Goal: Task Accomplishment & Management: Manage account settings

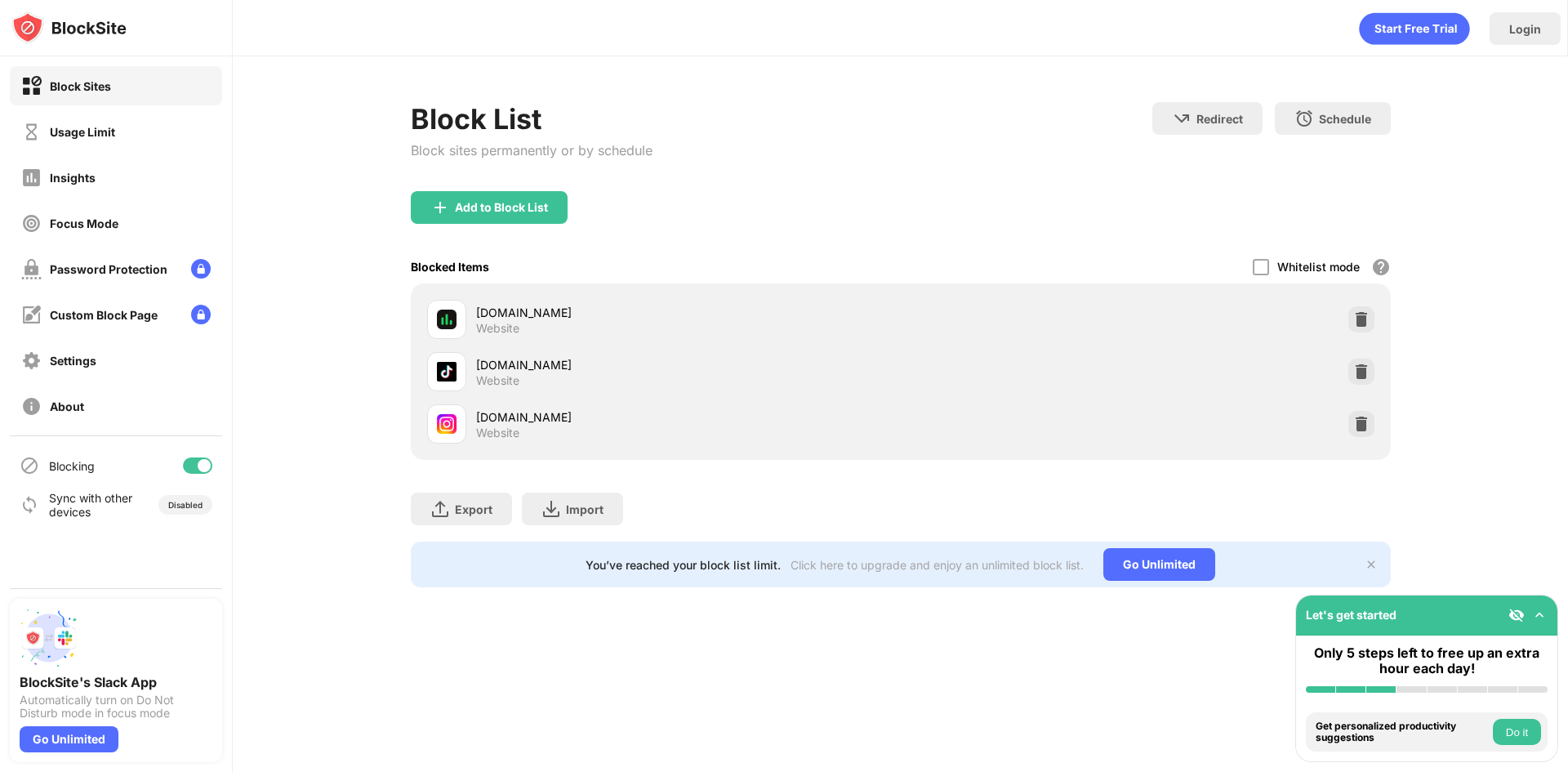
click at [1375, 423] on div "[DOMAIN_NAME] Website" at bounding box center [900, 424] width 960 height 52
click at [1362, 424] on img at bounding box center [1361, 423] width 16 height 16
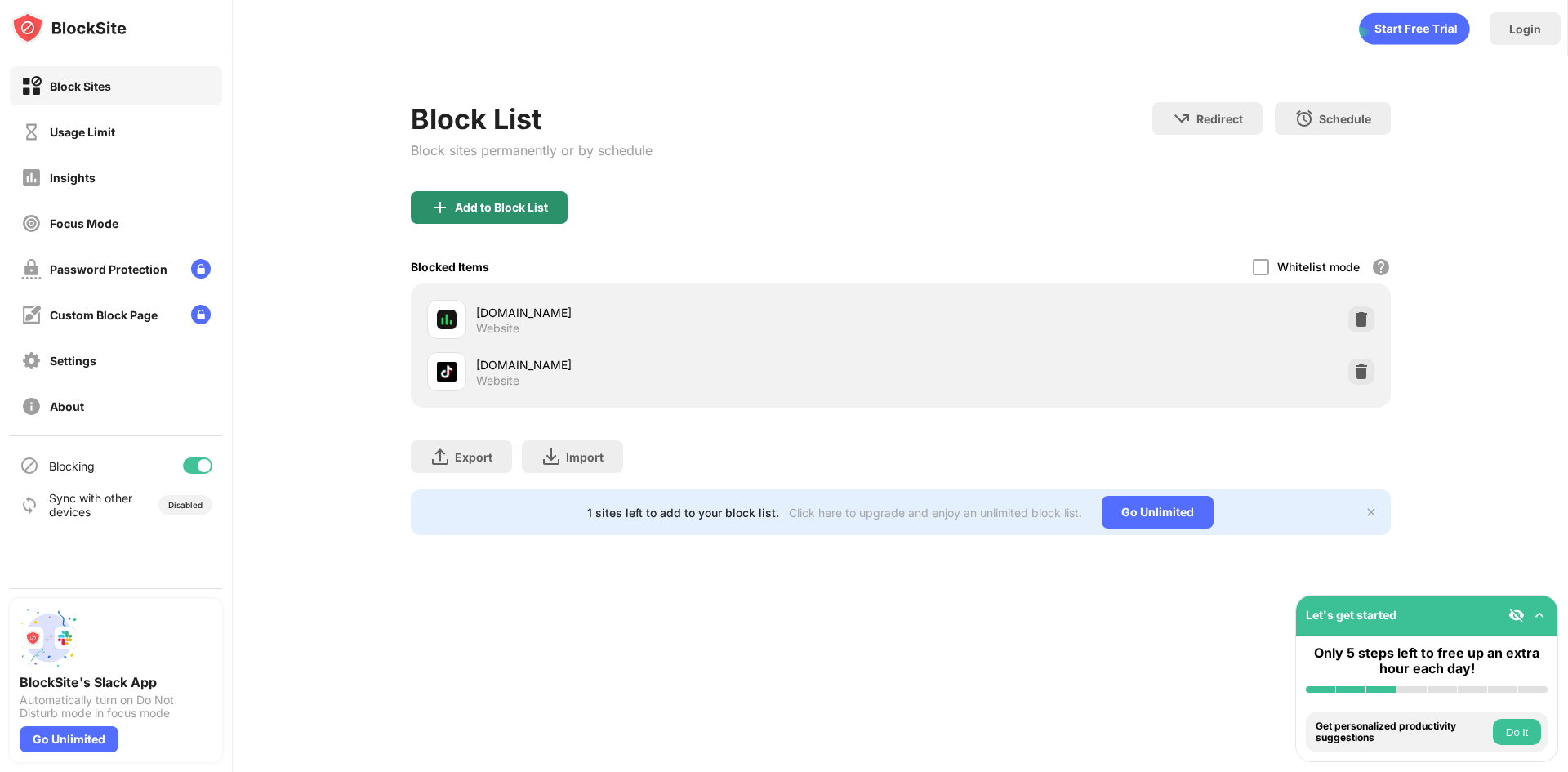
click at [427, 219] on div "Add to Block List" at bounding box center [489, 207] width 157 height 33
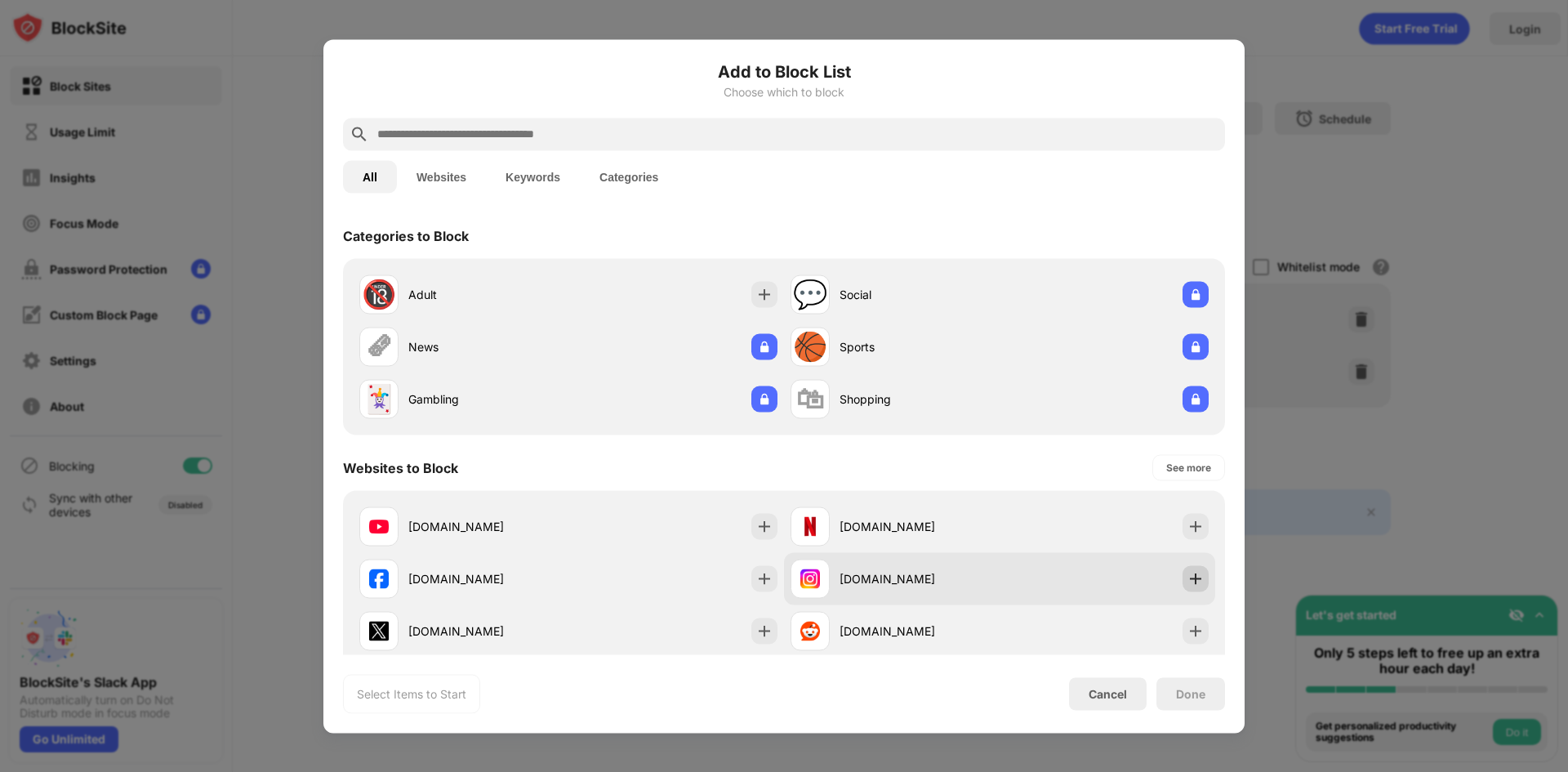
click at [1186, 574] on div at bounding box center [1196, 579] width 26 height 26
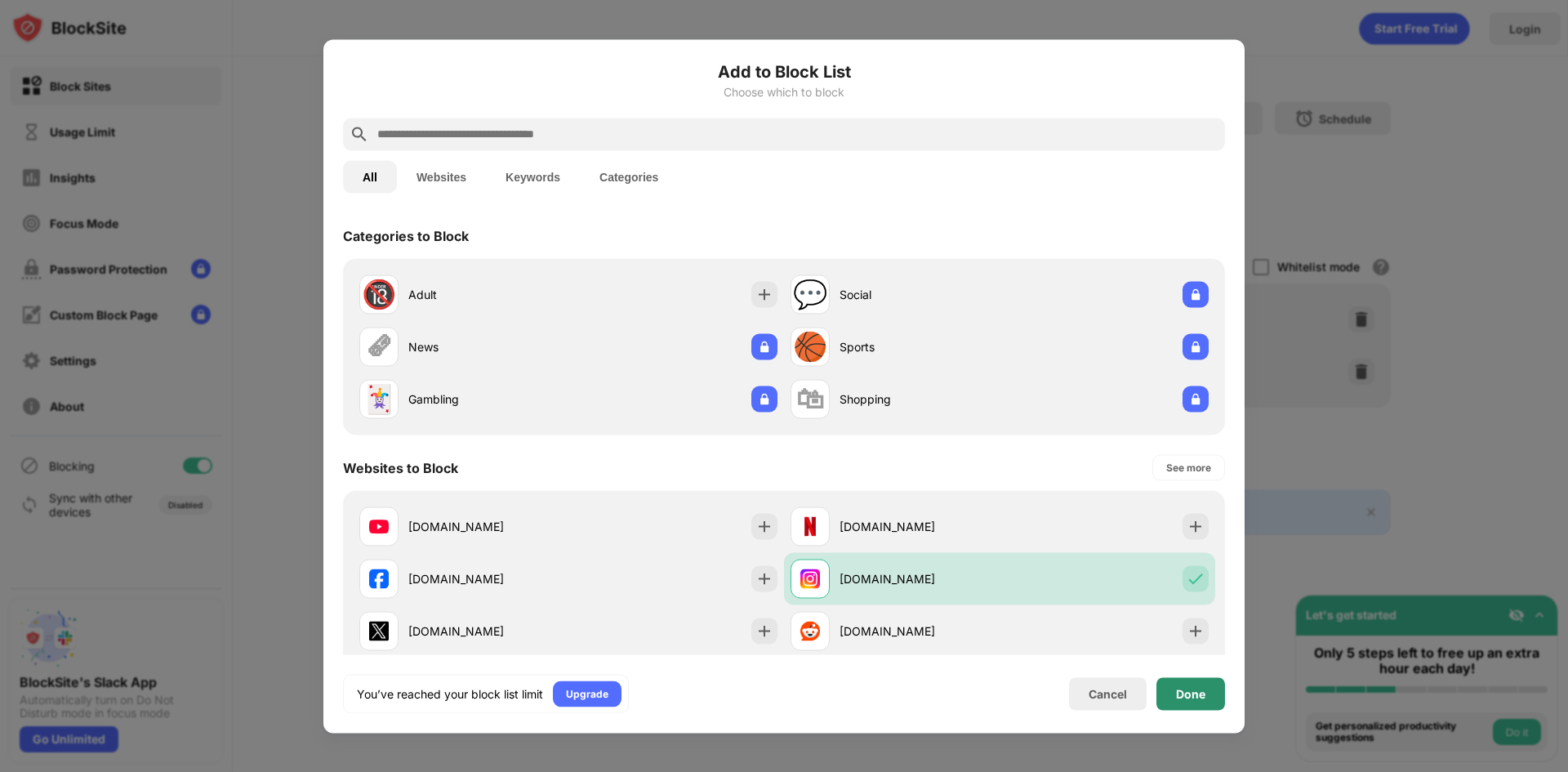
click at [1204, 687] on div "Done" at bounding box center [1191, 693] width 29 height 13
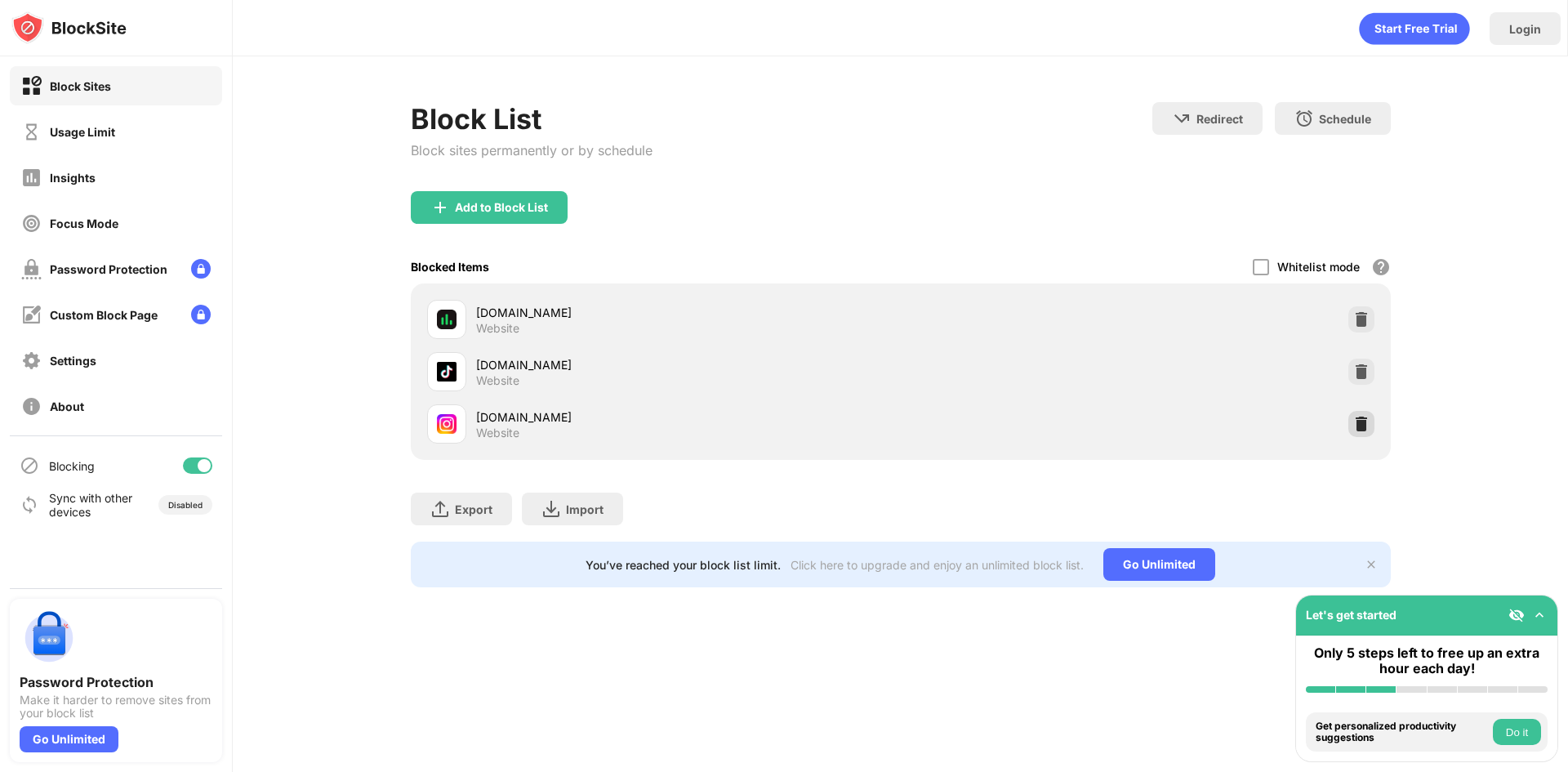
click at [1361, 433] on div at bounding box center [1362, 424] width 26 height 26
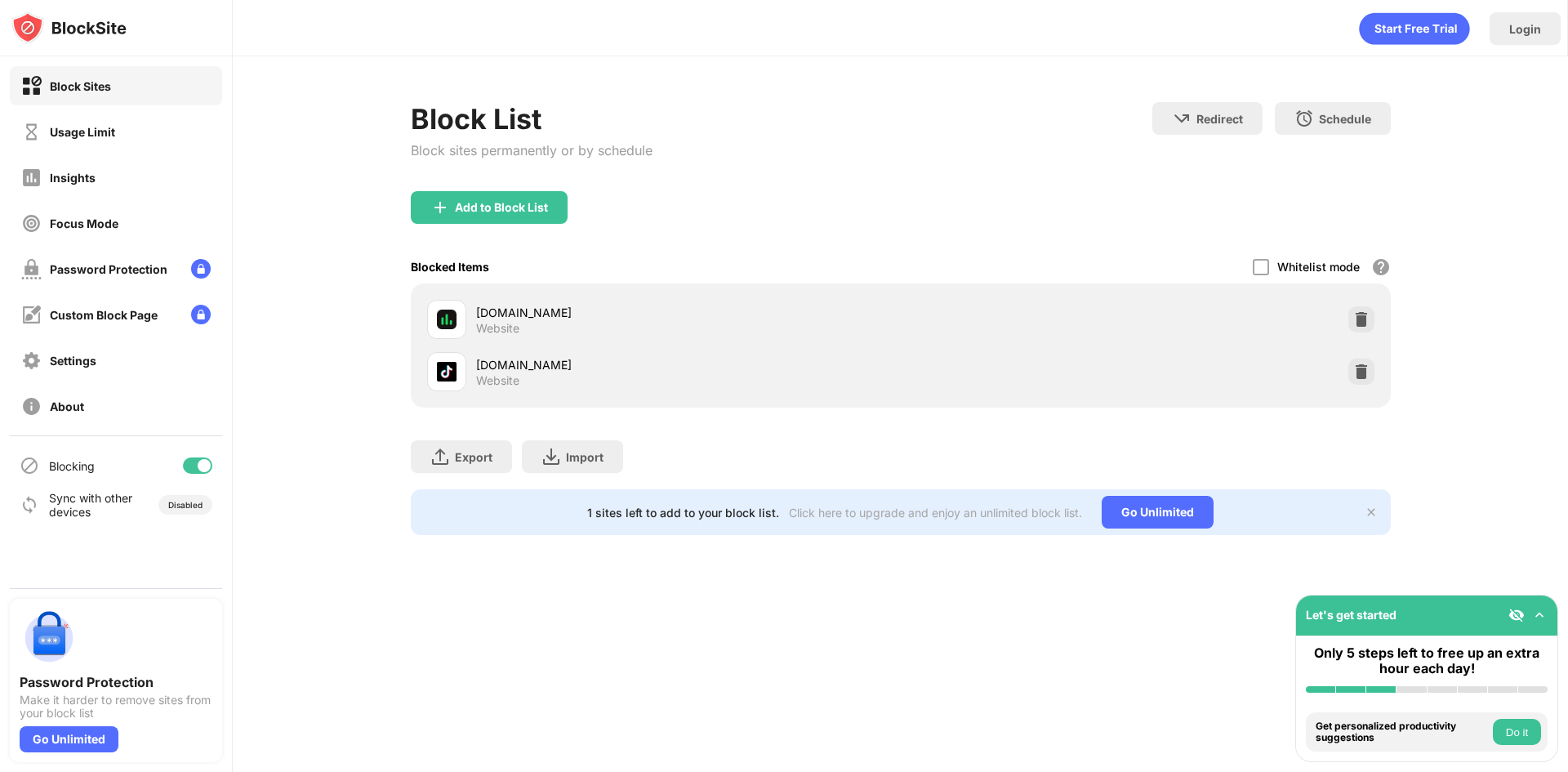
click at [506, 222] on div "Add to Block List" at bounding box center [489, 207] width 157 height 33
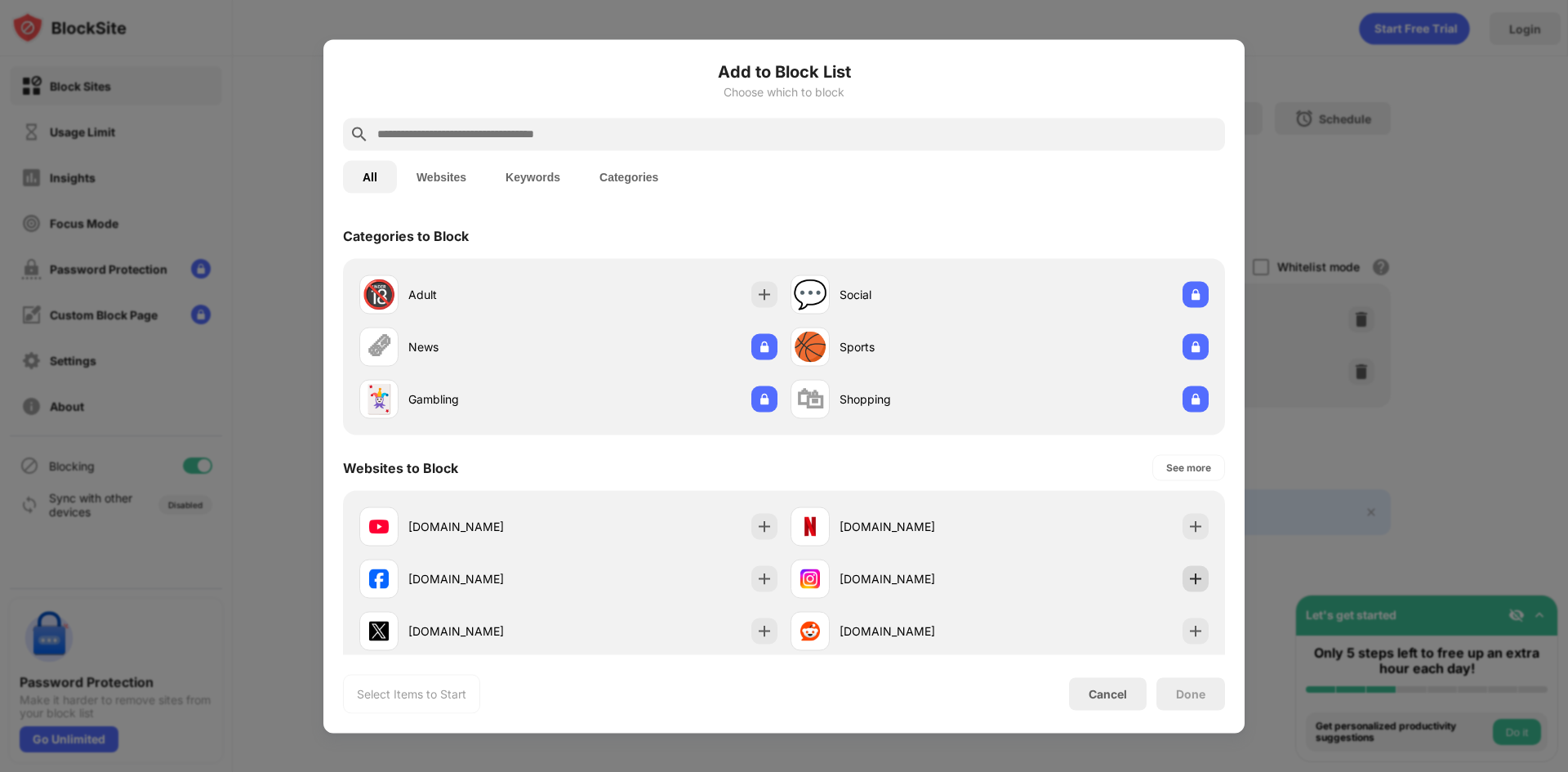
click at [1202, 575] on img at bounding box center [1195, 578] width 16 height 16
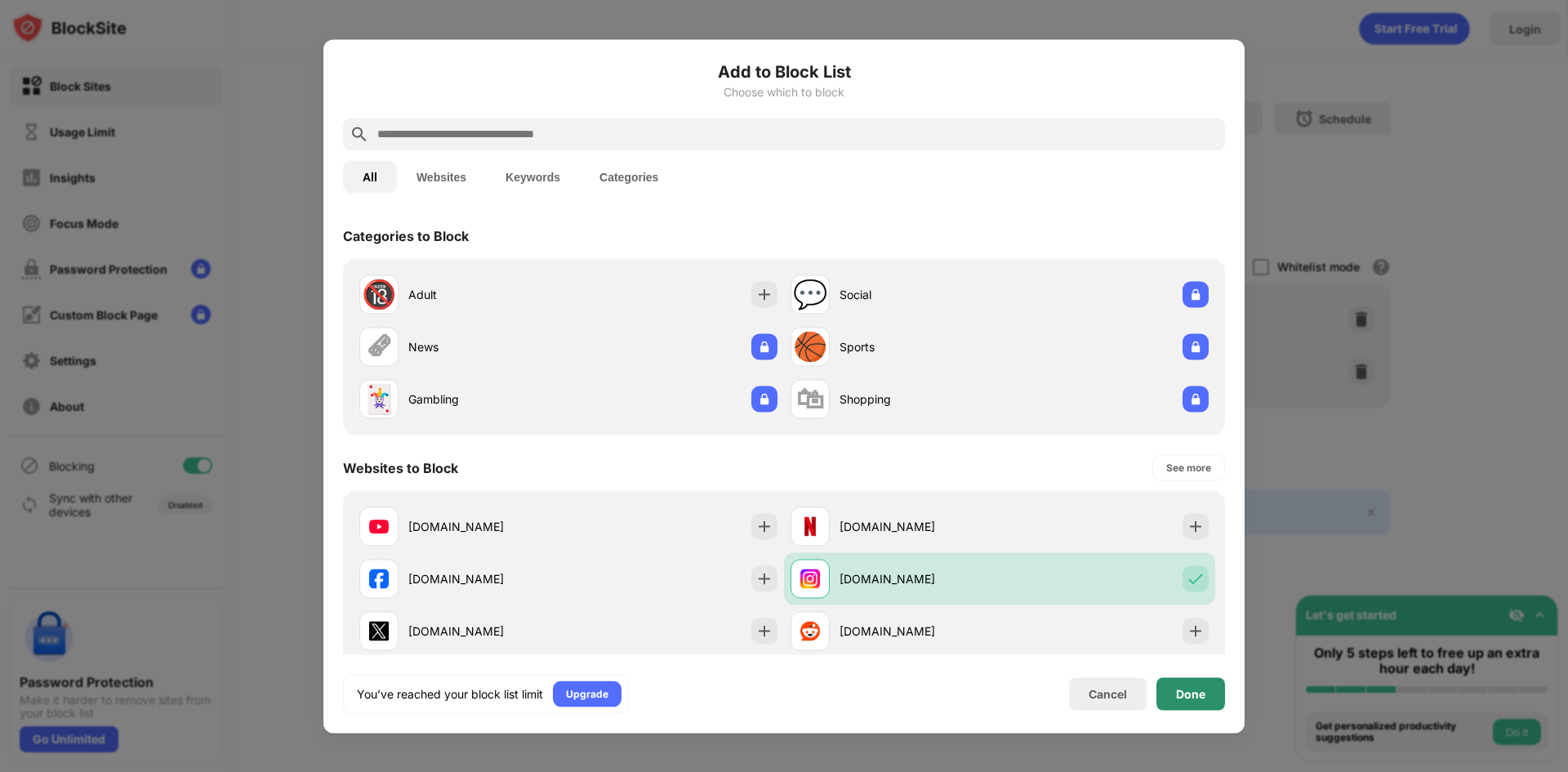
click at [1192, 695] on div "Done" at bounding box center [1191, 693] width 29 height 13
